Goal: Navigation & Orientation: Understand site structure

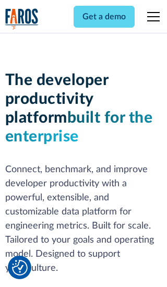
scroll to position [157, 0]
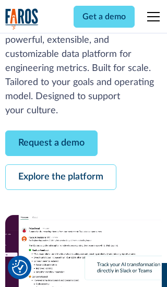
click at [51, 143] on link "Request a demo" at bounding box center [51, 143] width 92 height 26
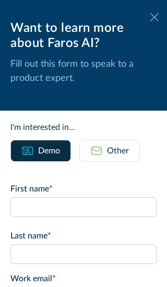
click at [154, 17] on icon at bounding box center [154, 17] width 8 height 8
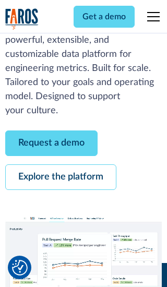
scroll to position [191, 0]
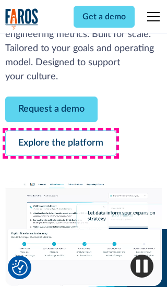
click at [60, 143] on link "Explore the platform" at bounding box center [60, 143] width 111 height 26
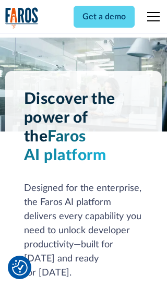
scroll to position [7831, 0]
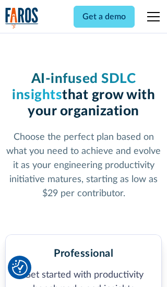
scroll to position [1619, 0]
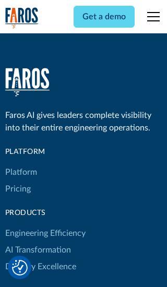
click at [20, 164] on link "Platform" at bounding box center [21, 172] width 32 height 17
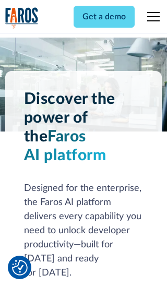
scroll to position [8165, 0]
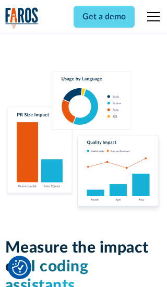
scroll to position [6445, 0]
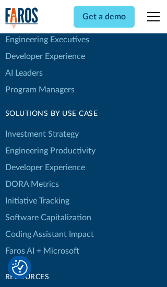
click at [31, 176] on link "DORA Metrics" at bounding box center [32, 184] width 54 height 17
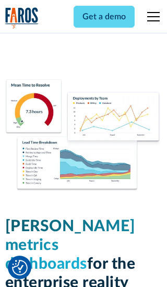
scroll to position [4566, 0]
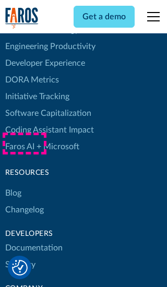
scroll to position [4667, 0]
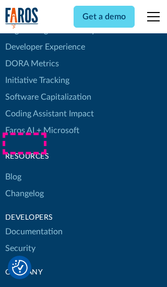
click at [24, 185] on link "Changelog" at bounding box center [24, 193] width 39 height 17
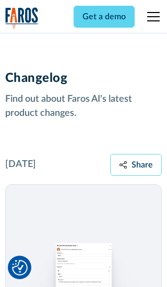
scroll to position [12589, 0]
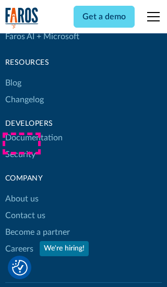
click at [21, 190] on link "About us" at bounding box center [21, 198] width 33 height 17
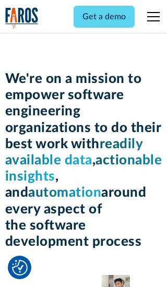
scroll to position [3597, 0]
